Goal: Information Seeking & Learning: Learn about a topic

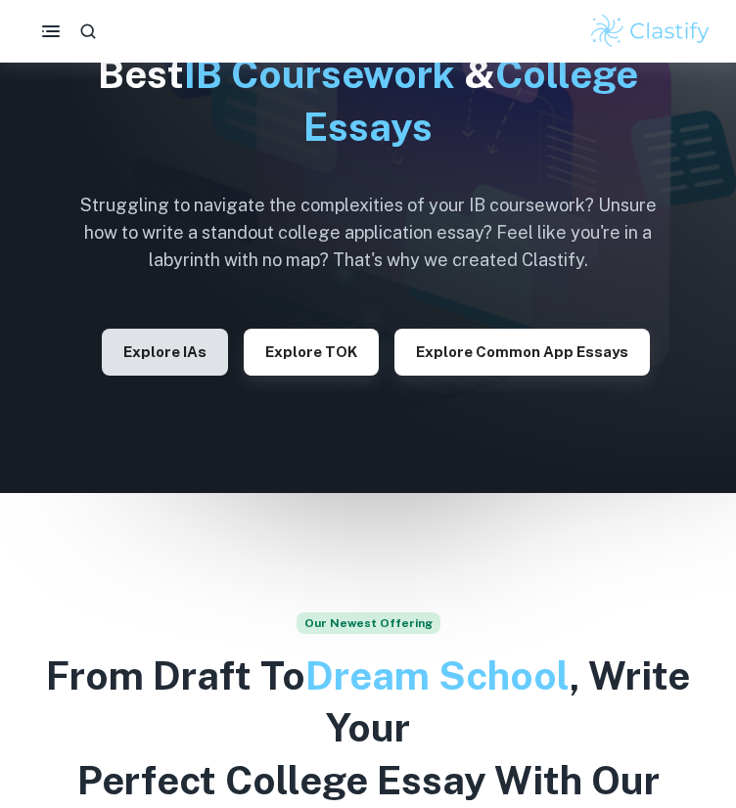
scroll to position [120, 0]
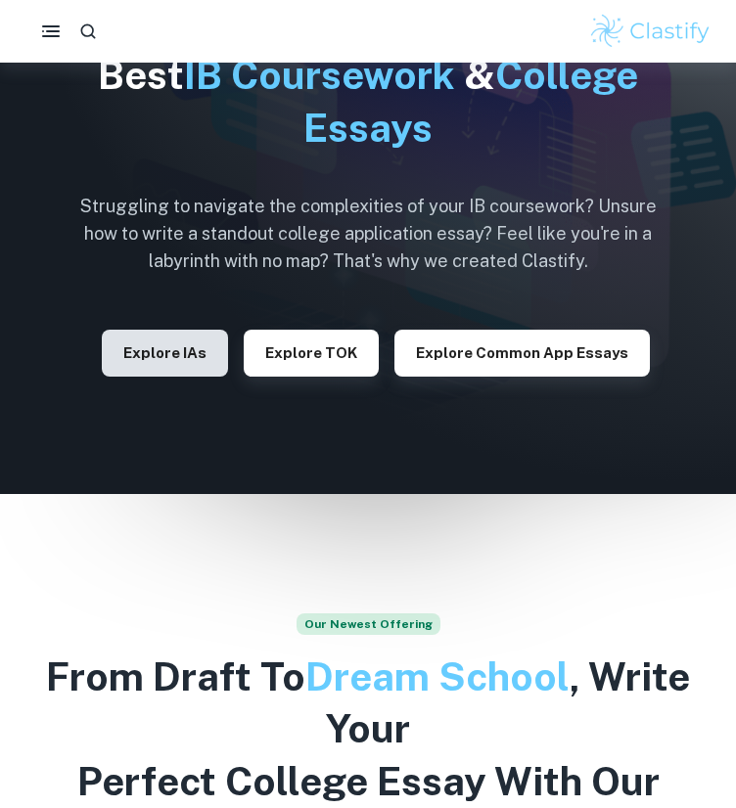
click at [188, 371] on button "Explore IAs" at bounding box center [165, 353] width 126 height 47
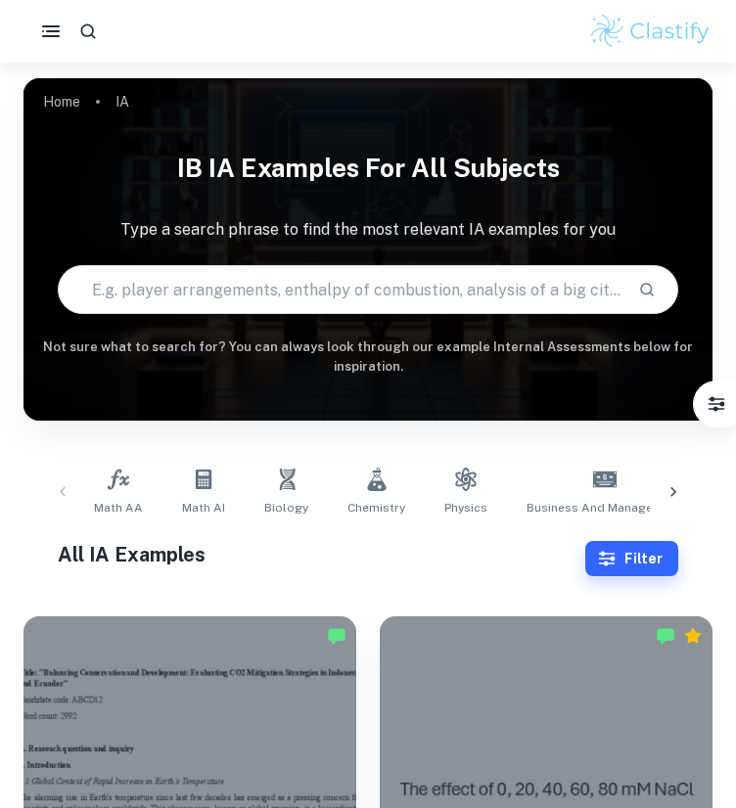
scroll to position [102, 0]
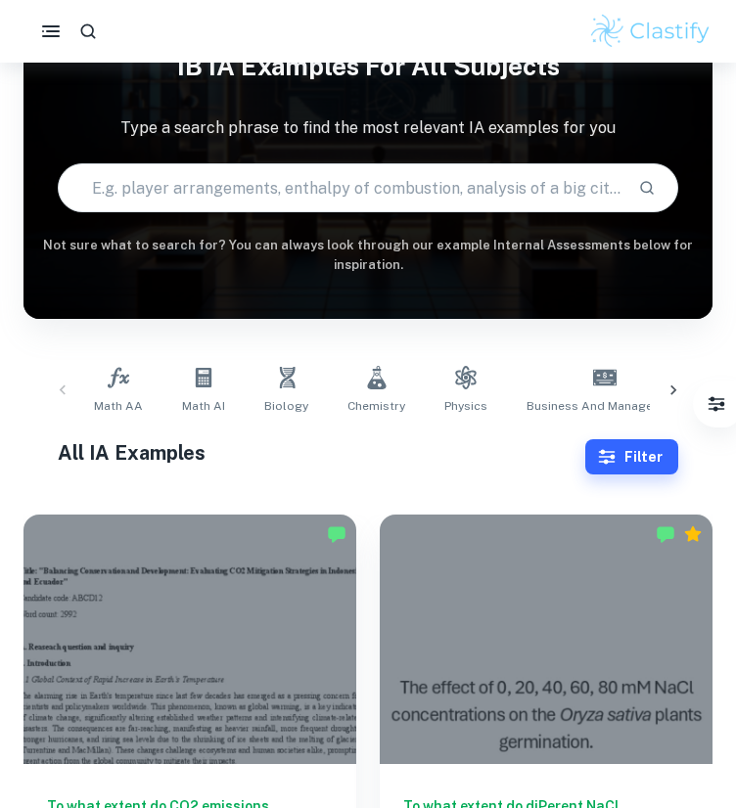
click at [223, 423] on div "Math AA Math AI Biology Chemistry Physics Business and Management Economics Psy…" at bounding box center [367, 390] width 689 height 96
click at [201, 392] on link "Math AI" at bounding box center [203, 390] width 59 height 65
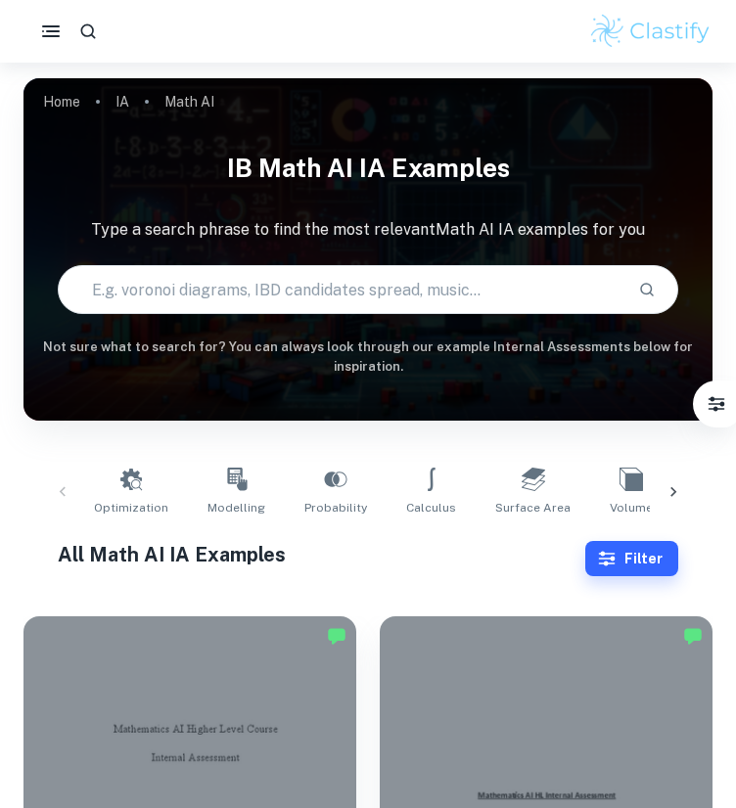
scroll to position [290, 0]
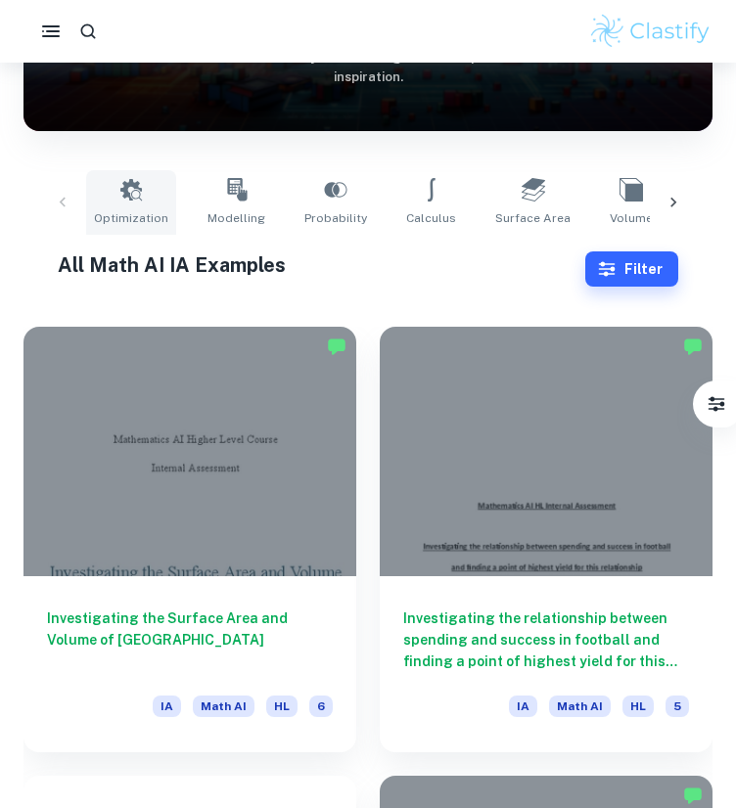
click at [139, 193] on icon at bounding box center [130, 189] width 23 height 23
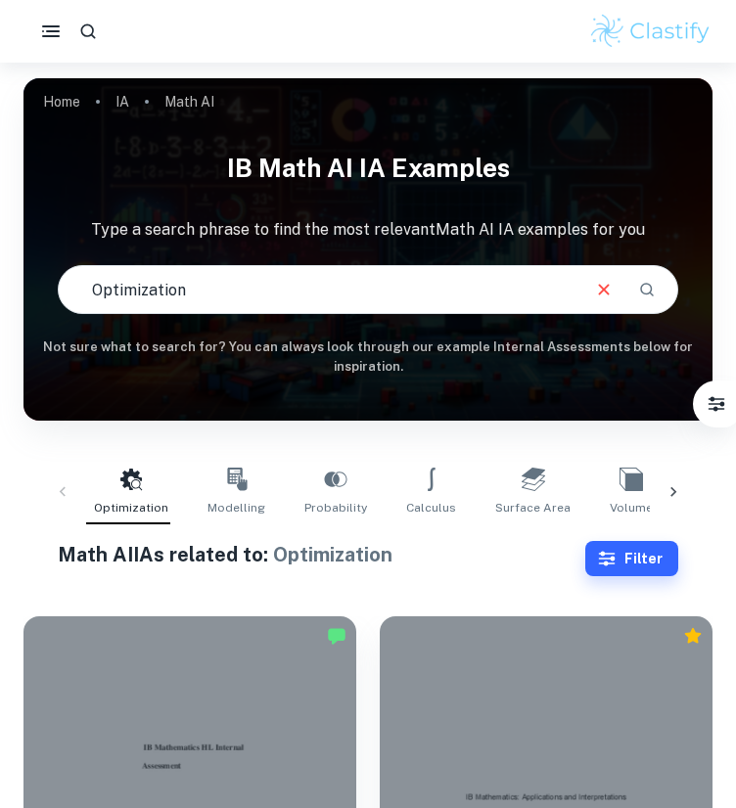
scroll to position [63, 0]
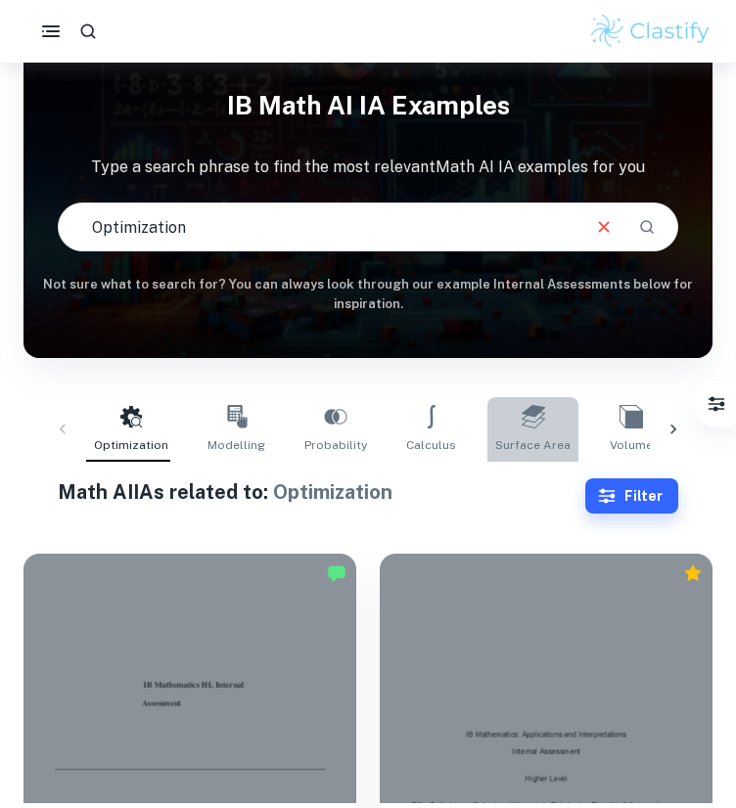
click at [516, 451] on span "Surface Area" at bounding box center [532, 445] width 75 height 18
type input "Surface Area"
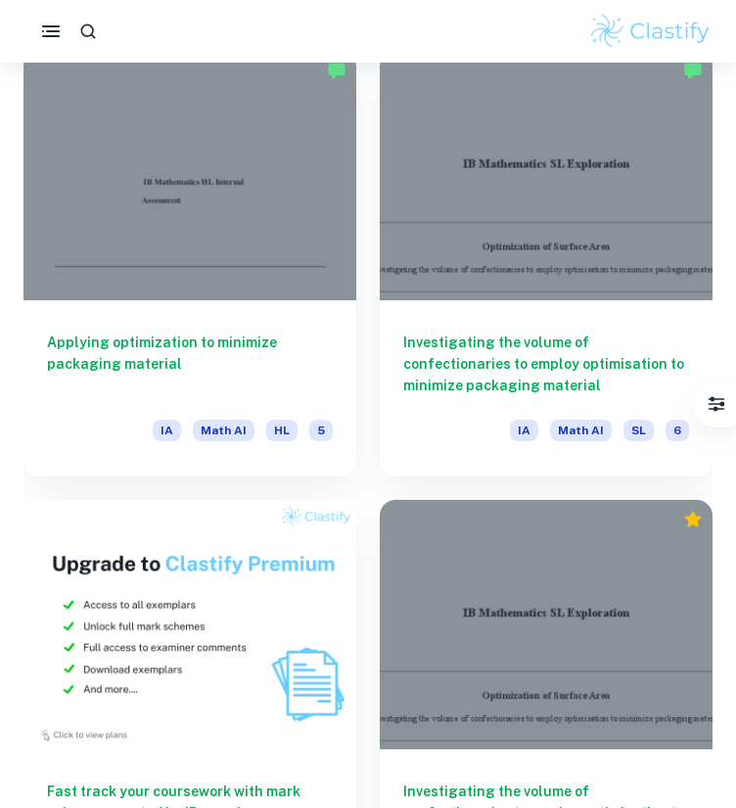
scroll to position [1501, 0]
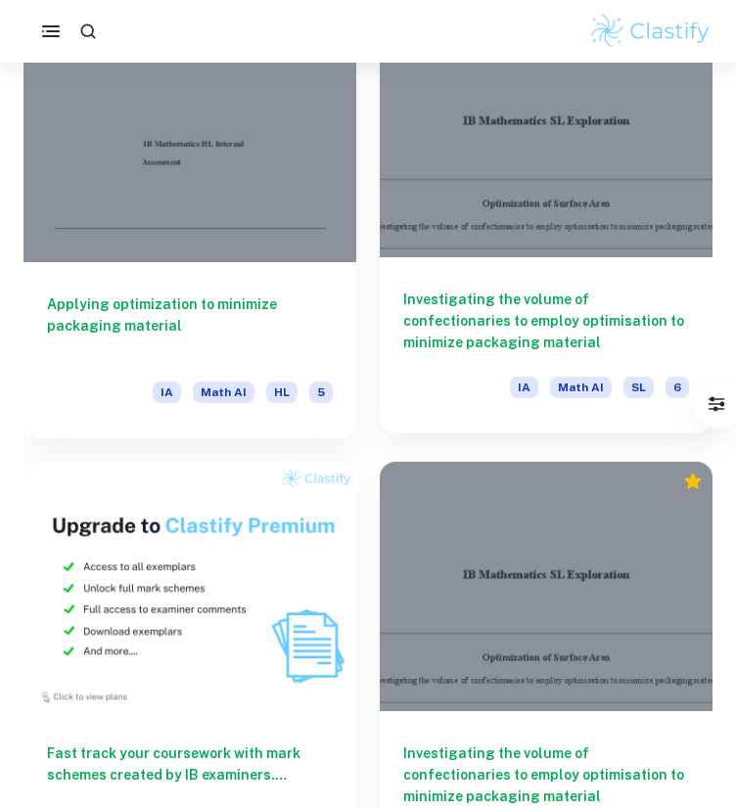
click at [513, 315] on h6 "Investigating the volume of confectionaries to employ optimisation to minimize …" at bounding box center [546, 321] width 286 height 65
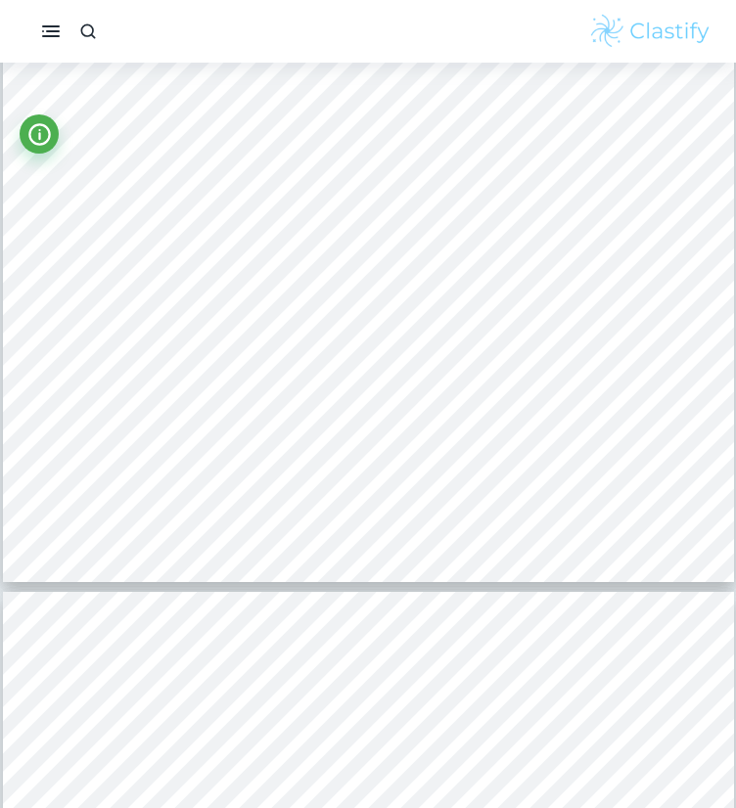
scroll to position [4497, 0]
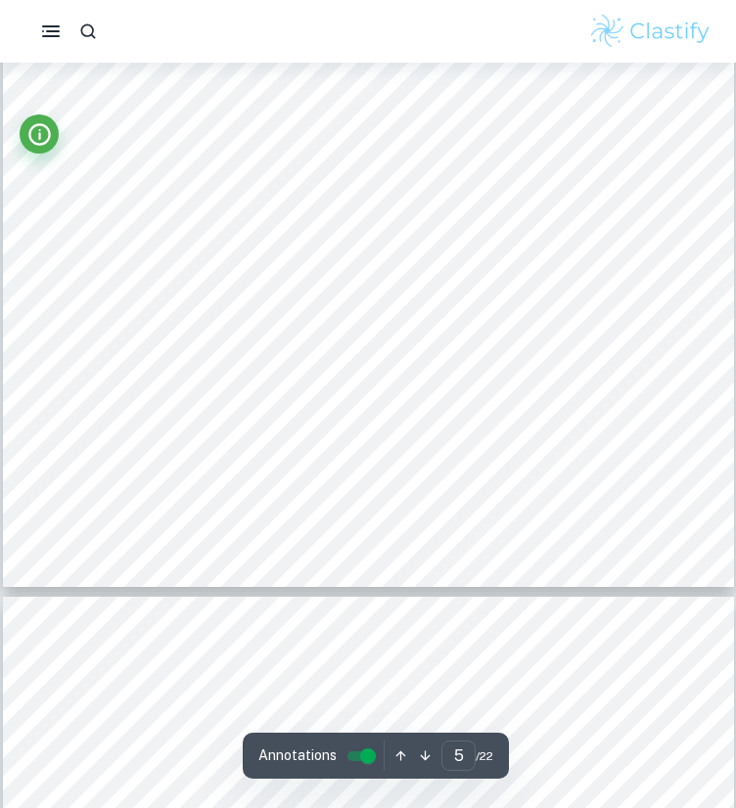
type input "6"
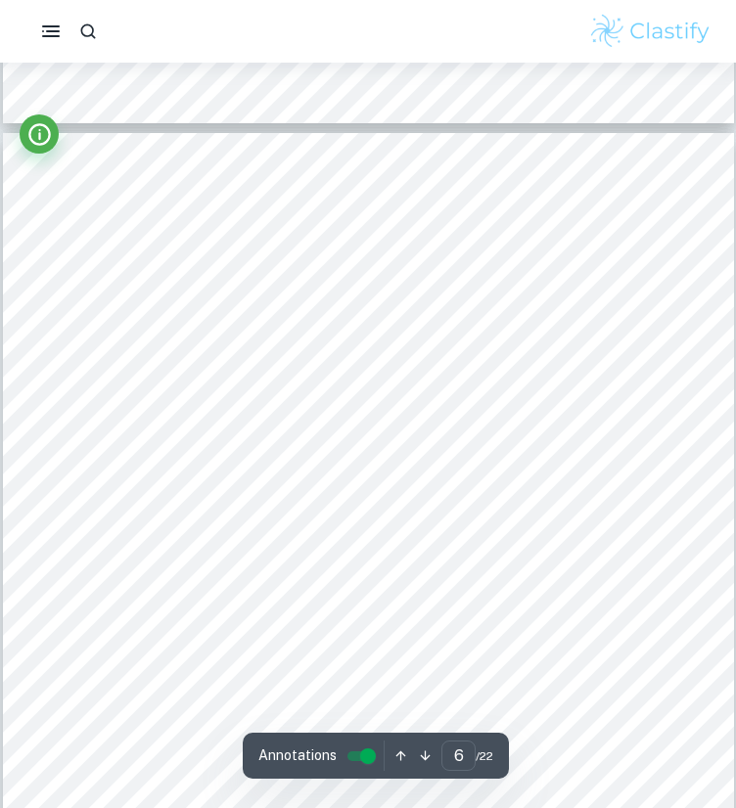
scroll to position [4959, 0]
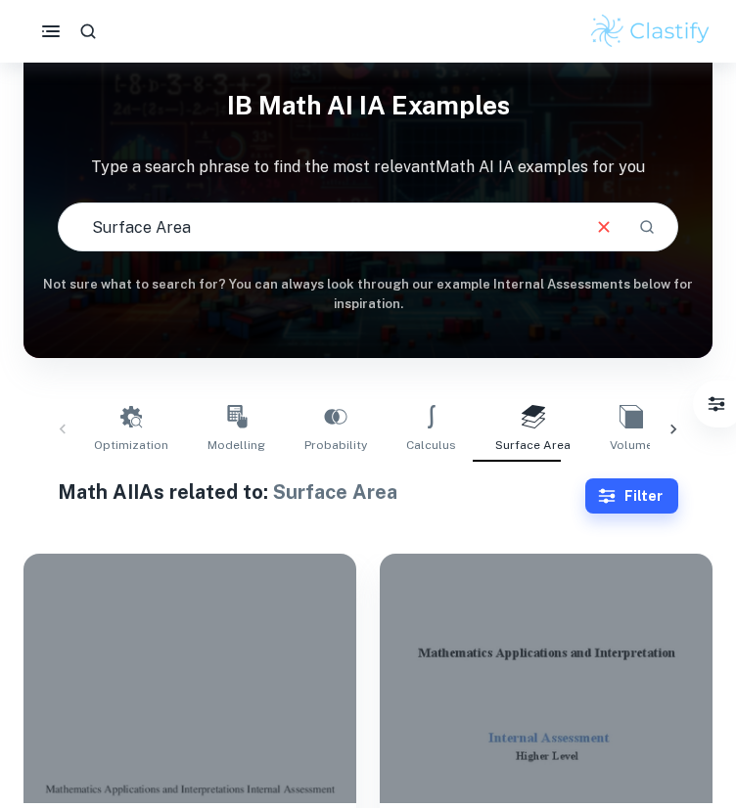
scroll to position [160, 0]
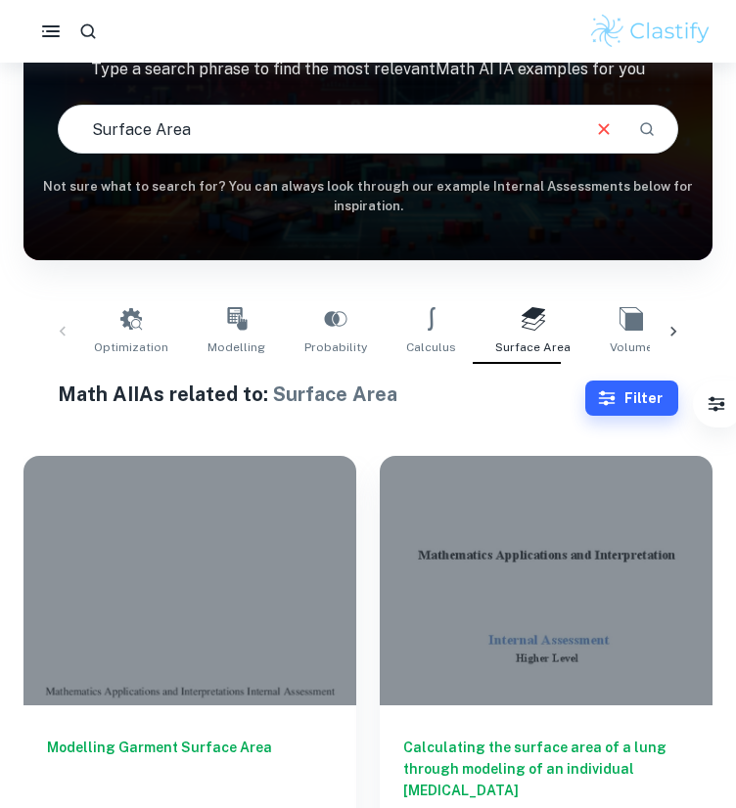
click at [349, 330] on link "Probability" at bounding box center [335, 331] width 78 height 65
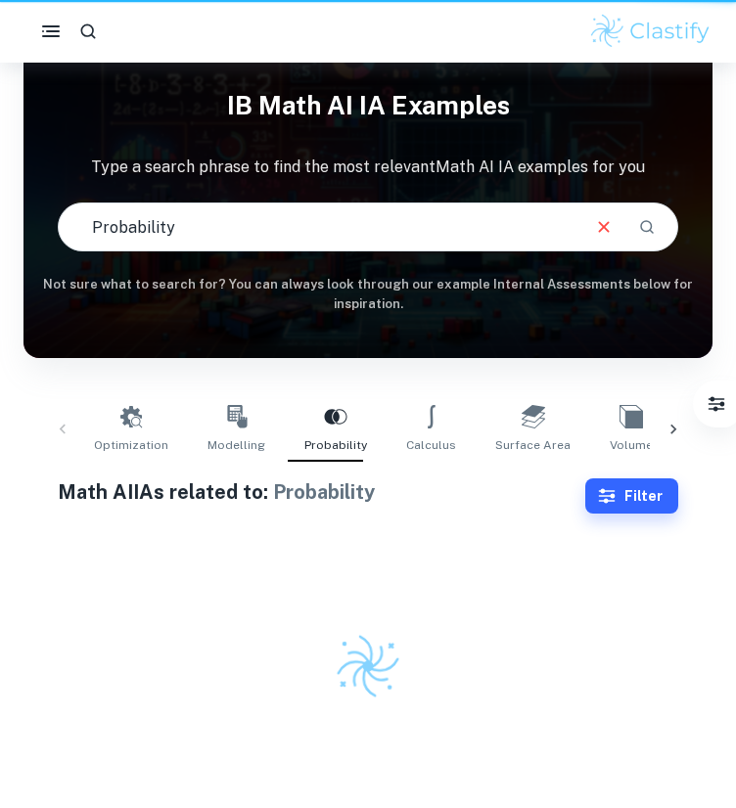
type input "Probability"
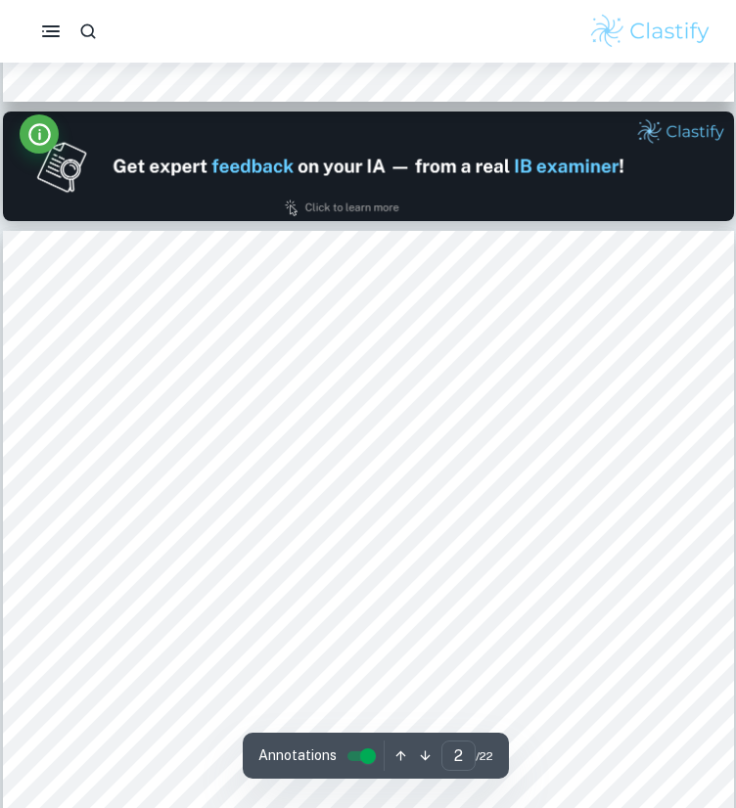
type input "1"
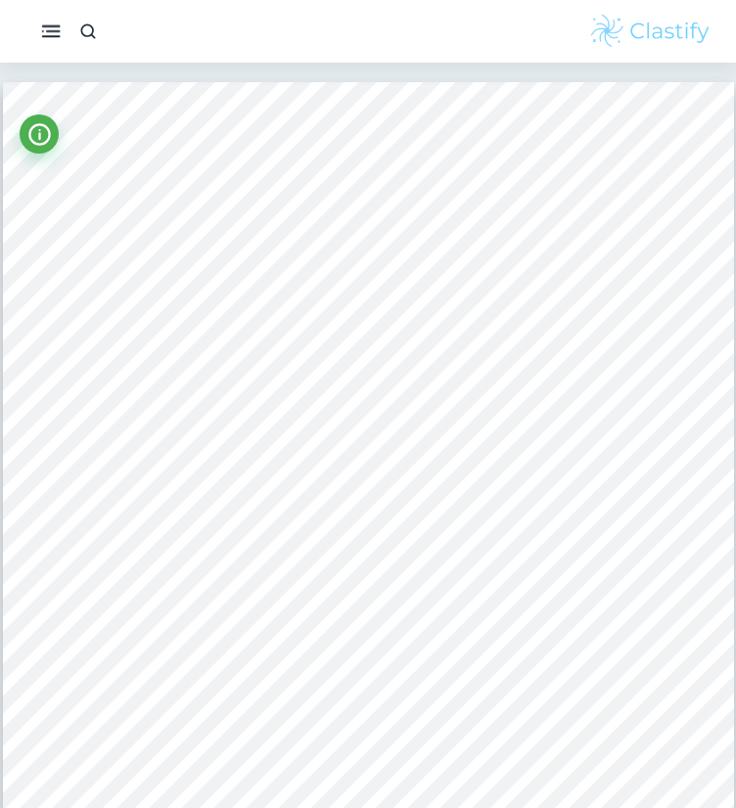
click at [40, 25] on icon "button" at bounding box center [51, 32] width 24 height 24
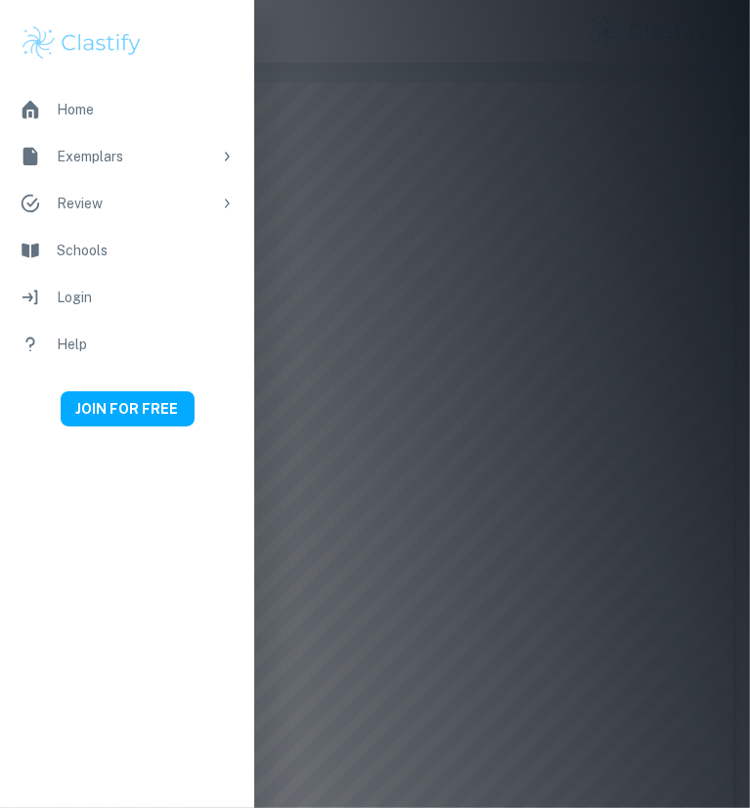
click at [273, 73] on div at bounding box center [375, 404] width 750 height 808
